Goal: Task Accomplishment & Management: Use online tool/utility

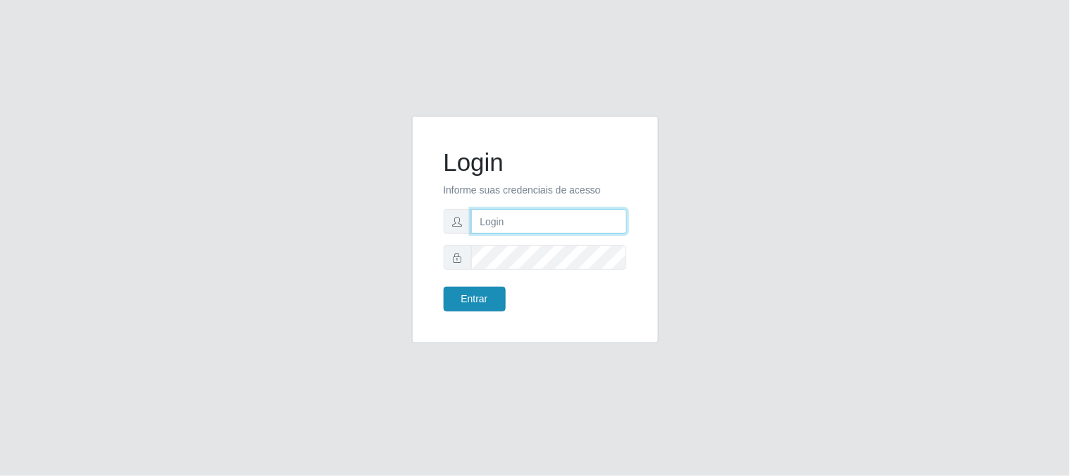
type input "elvis@casatudo"
click at [464, 290] on button "Entrar" at bounding box center [475, 298] width 62 height 25
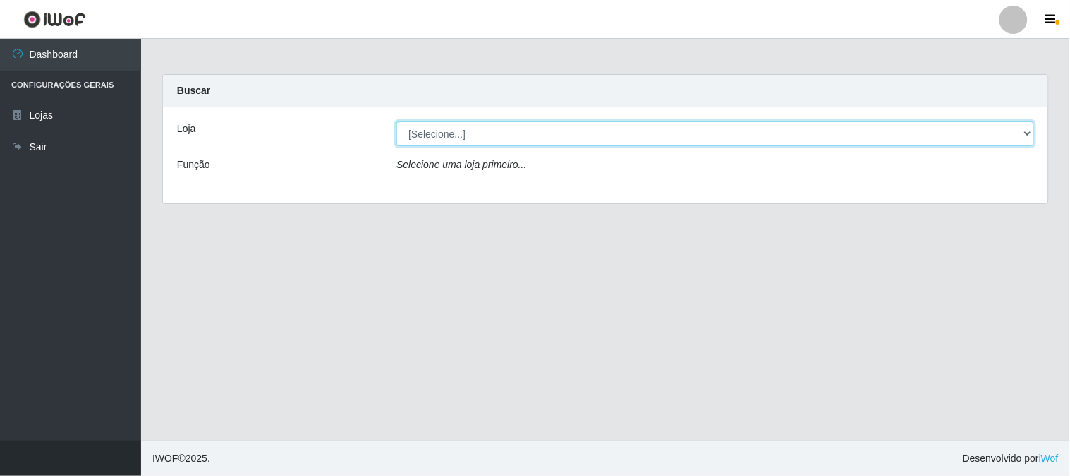
click at [1026, 133] on select "[Selecione...] Casatudo BR" at bounding box center [716, 133] width 638 height 25
select select "197"
click at [397, 121] on select "[Selecione...] Casatudo BR" at bounding box center [716, 133] width 638 height 25
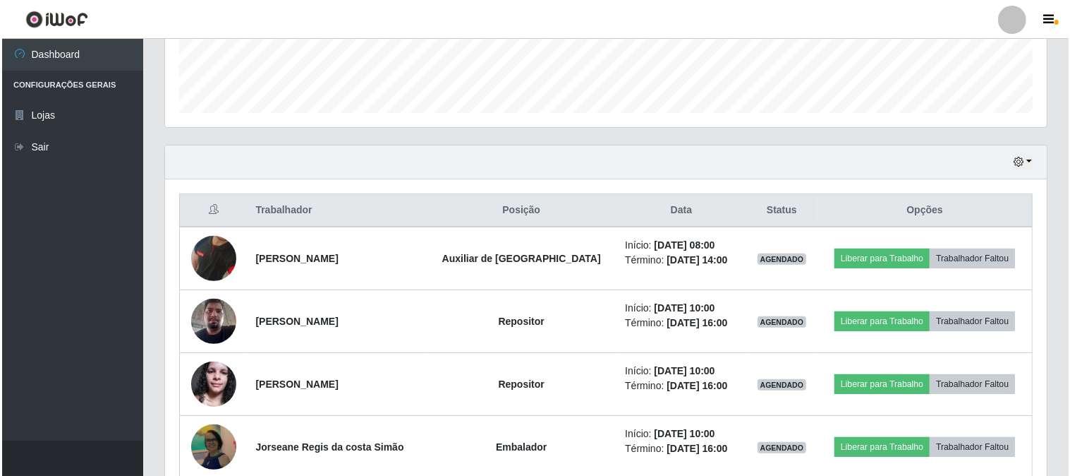
scroll to position [470, 0]
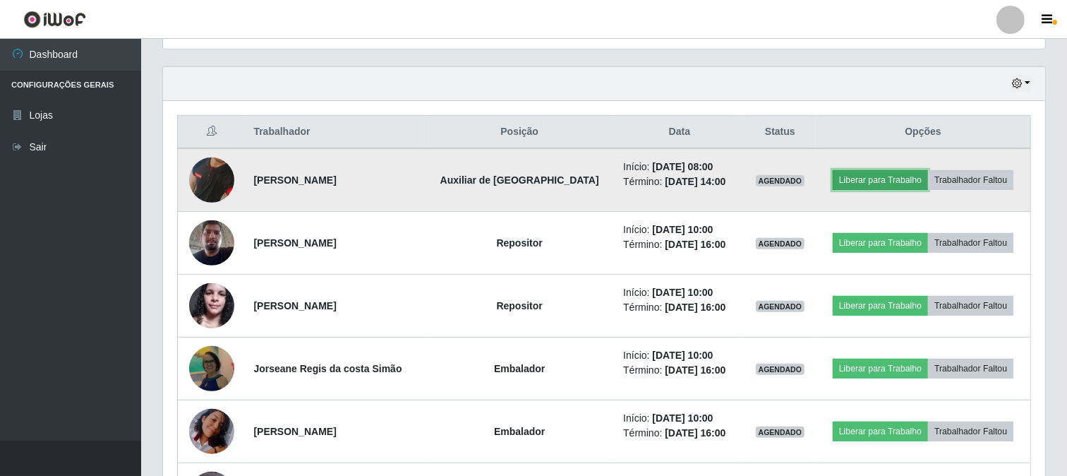
click at [874, 175] on button "Liberar para Trabalho" at bounding box center [880, 180] width 95 height 20
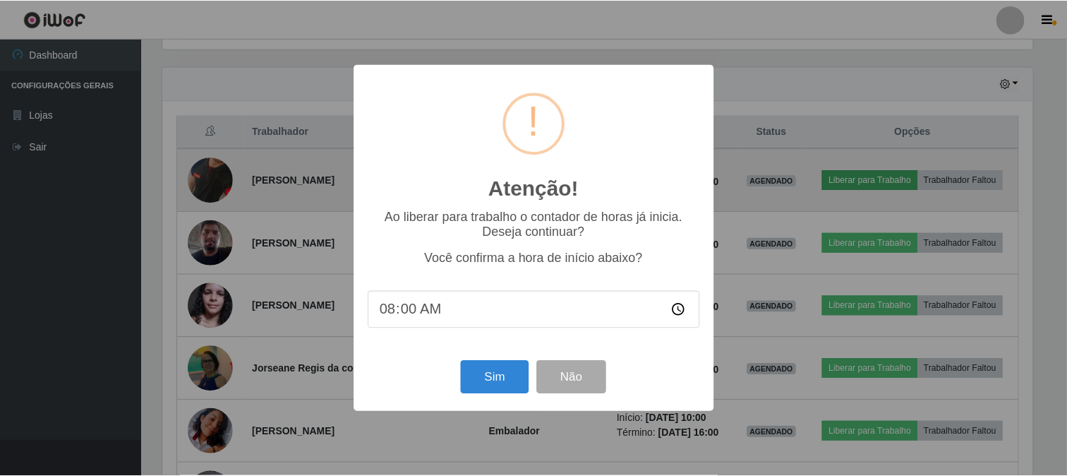
scroll to position [292, 873]
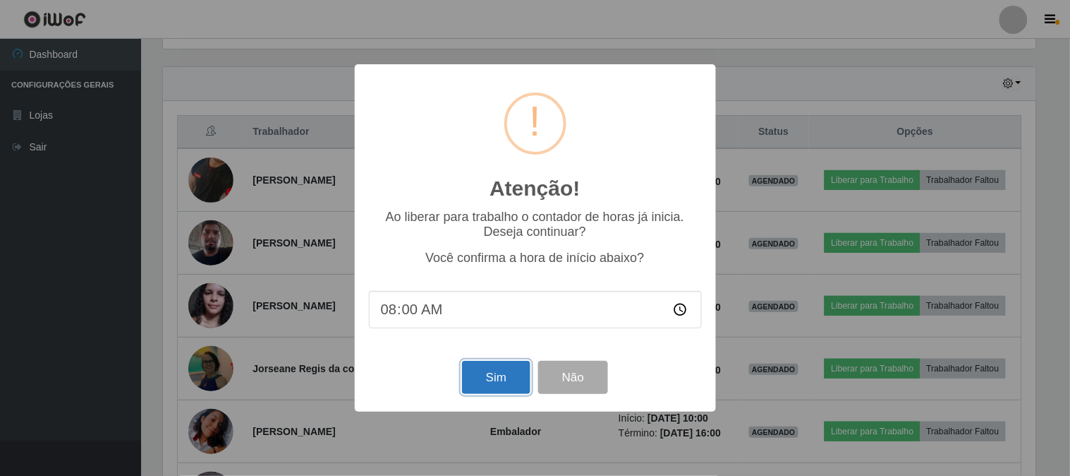
click at [485, 385] on button "Sim" at bounding box center [496, 377] width 68 height 33
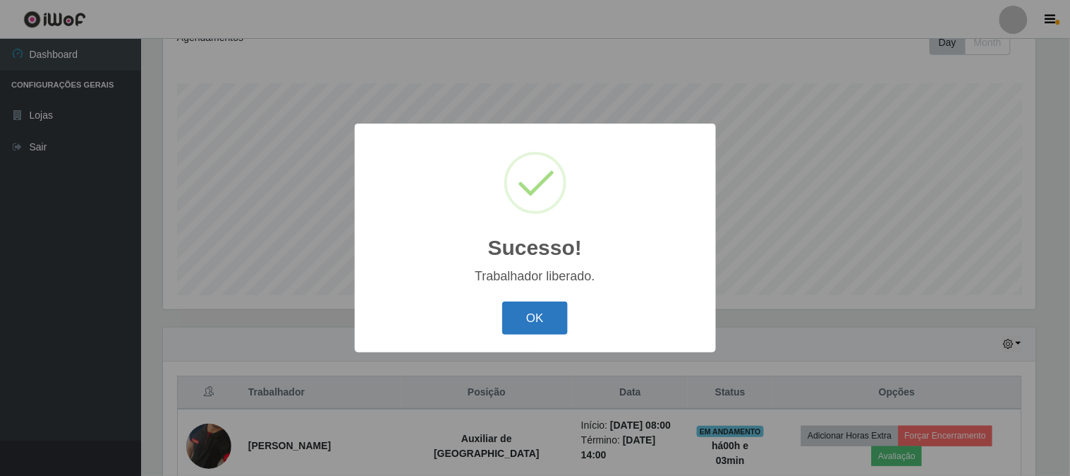
click at [553, 308] on button "OK" at bounding box center [535, 317] width 66 height 33
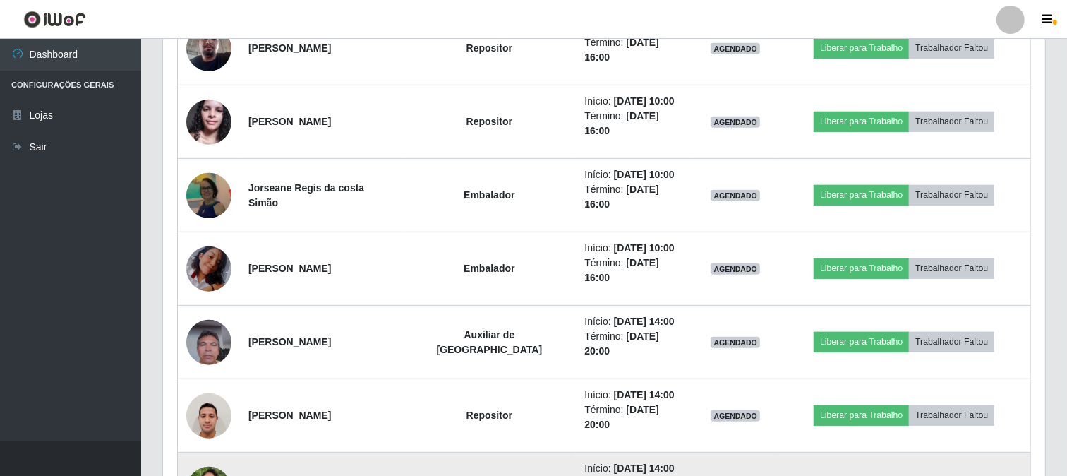
scroll to position [445, 0]
